Goal: Information Seeking & Learning: Learn about a topic

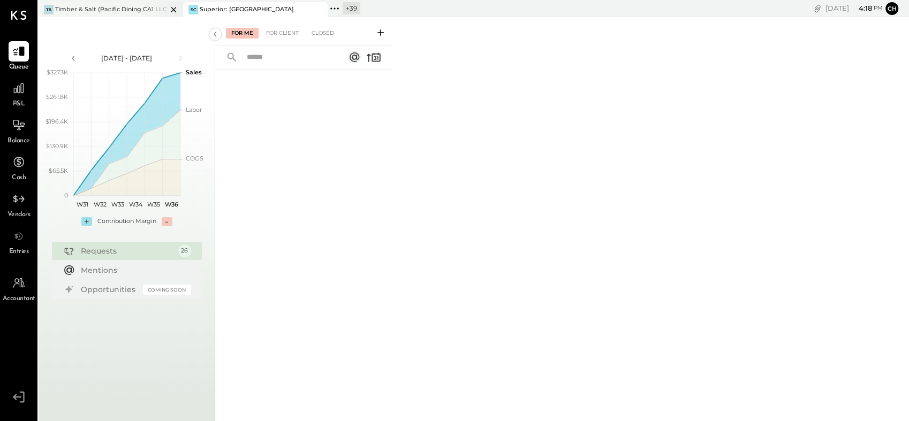
click at [113, 5] on div "Timber & Salt (Pacific Dining CA1 LLC)" at bounding box center [111, 9] width 112 height 9
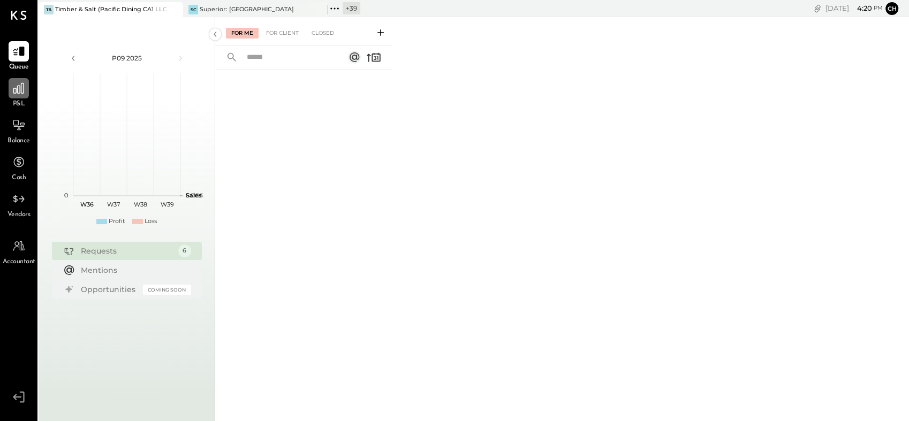
click at [12, 95] on div at bounding box center [19, 88] width 20 height 20
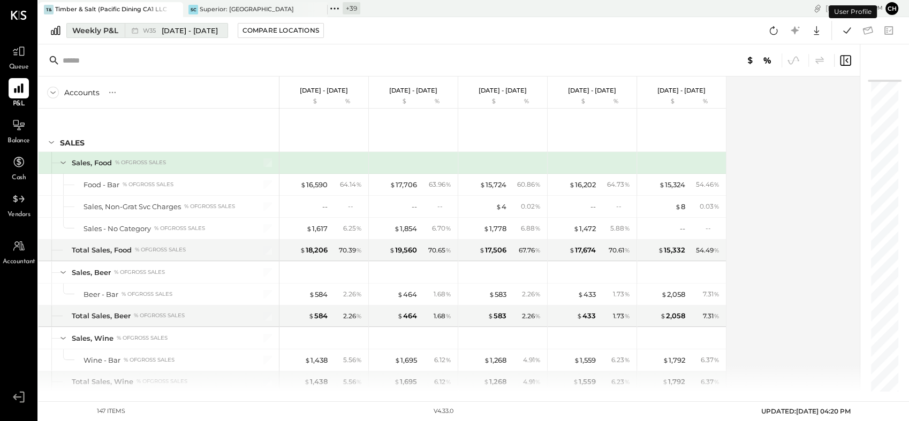
click at [88, 30] on div "Weekly P&L" at bounding box center [95, 30] width 46 height 11
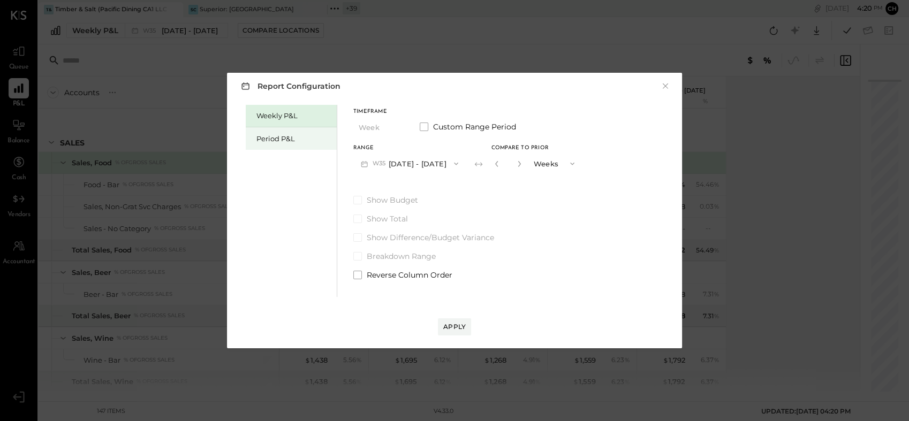
click at [281, 137] on div "Period P&L" at bounding box center [293, 139] width 75 height 10
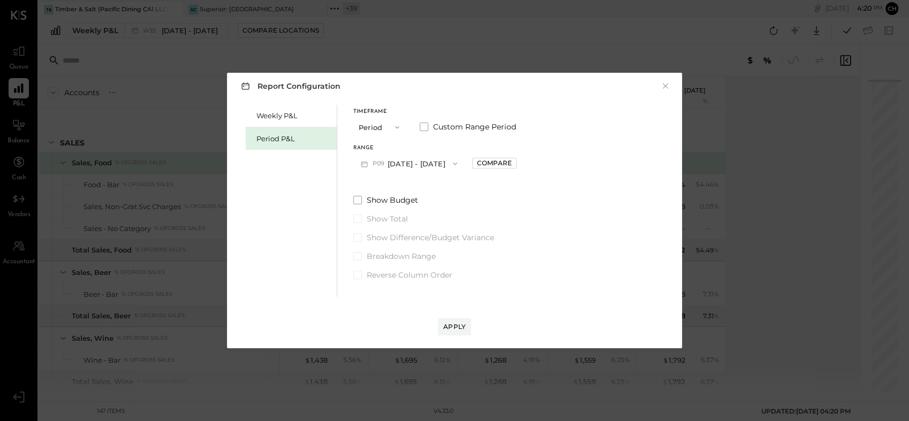
click at [445, 164] on span "button" at bounding box center [452, 163] width 14 height 9
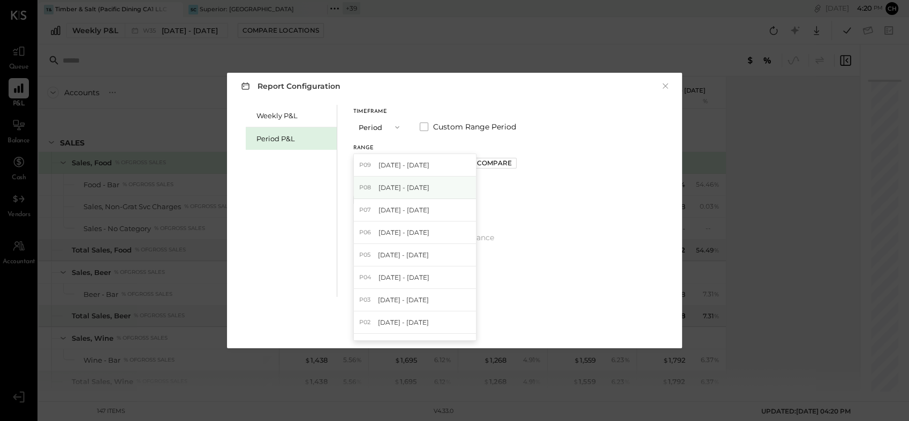
click at [419, 189] on span "[DATE] - [DATE]" at bounding box center [403, 187] width 51 height 9
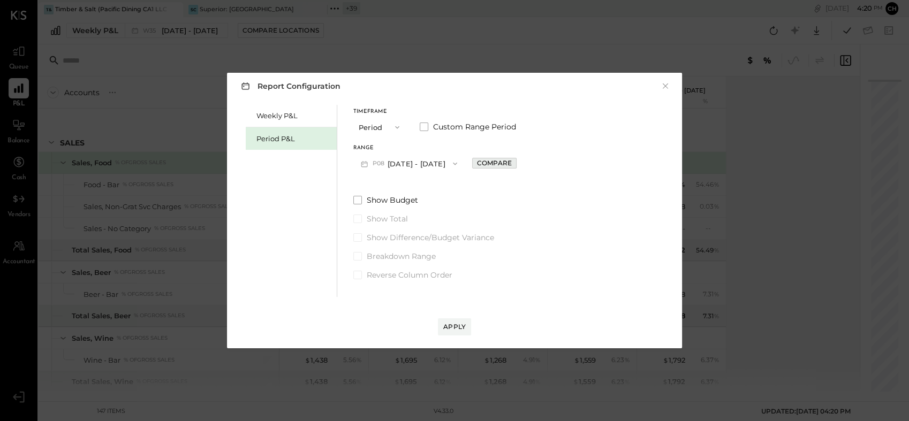
click at [486, 164] on div "Compare" at bounding box center [494, 162] width 35 height 9
click at [519, 163] on icon "button" at bounding box center [518, 164] width 6 height 6
type input "*"
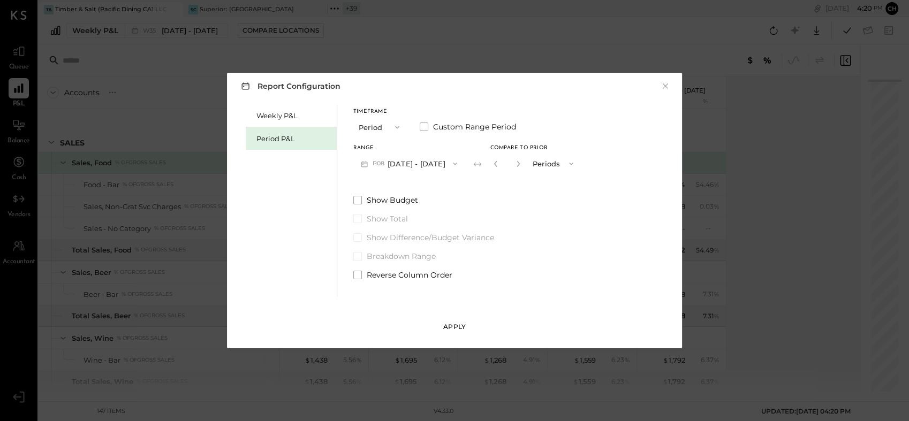
click at [453, 331] on button "Apply" at bounding box center [454, 326] width 33 height 17
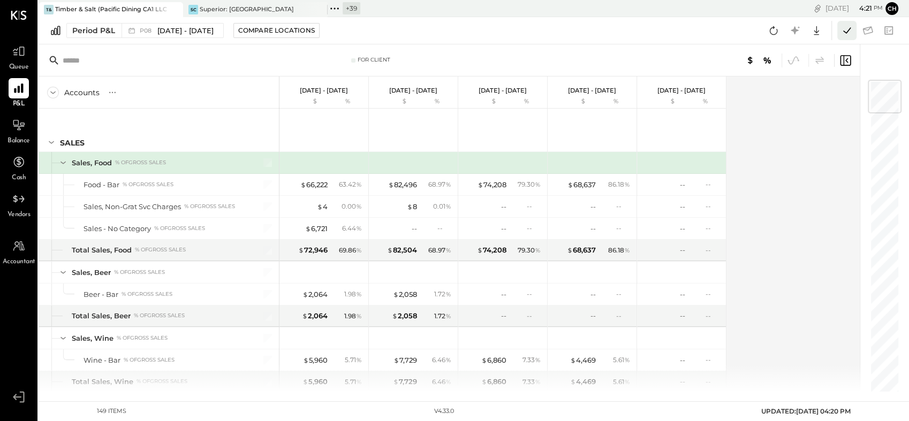
click at [843, 34] on icon at bounding box center [847, 31] width 14 height 14
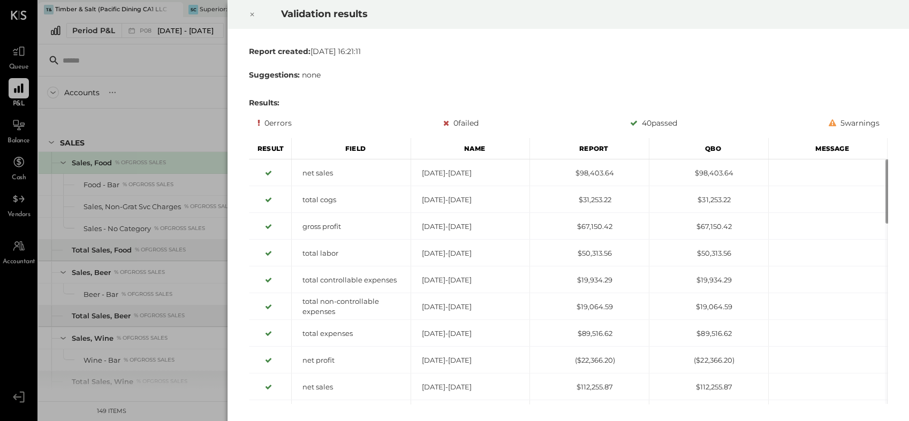
click at [255, 11] on icon at bounding box center [252, 14] width 6 height 13
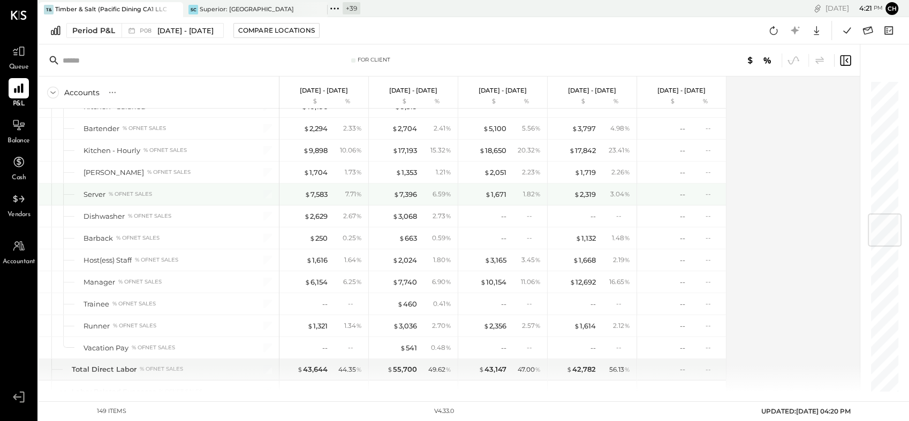
scroll to position [1249, 0]
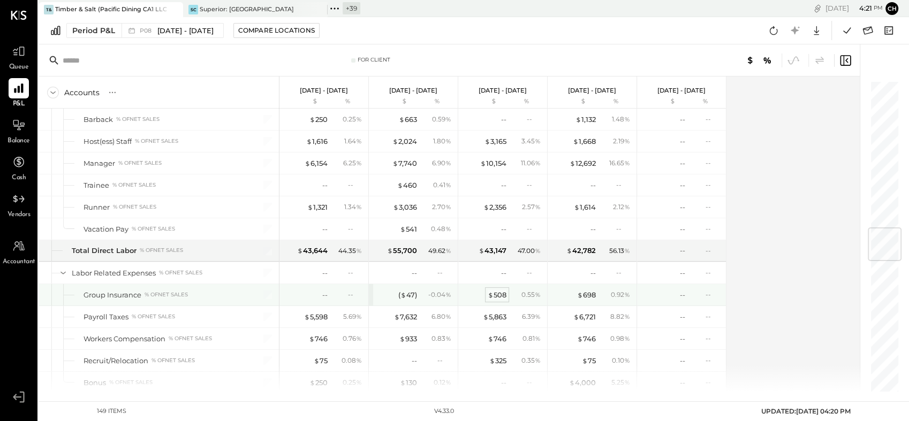
click at [490, 291] on span "$" at bounding box center [491, 295] width 6 height 9
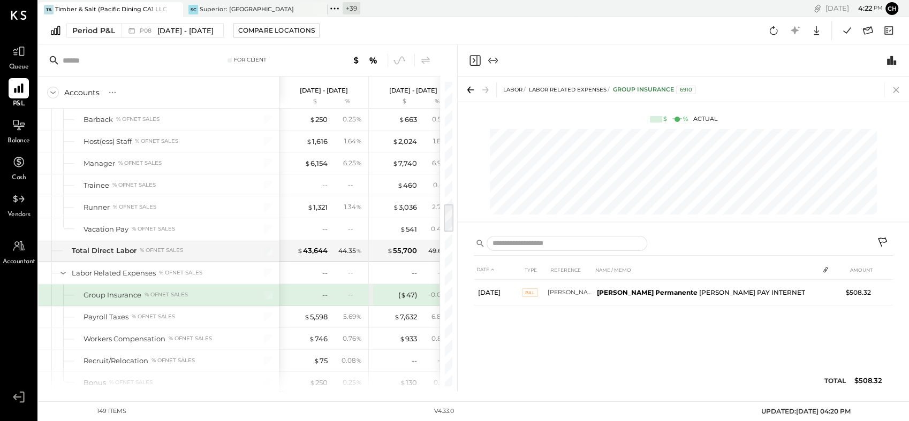
click at [901, 92] on icon at bounding box center [895, 89] width 15 height 15
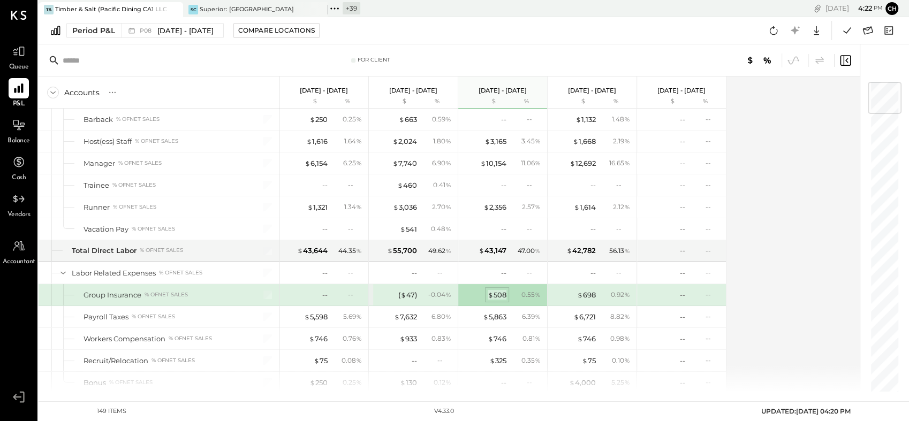
click at [490, 291] on span "$" at bounding box center [491, 295] width 6 height 9
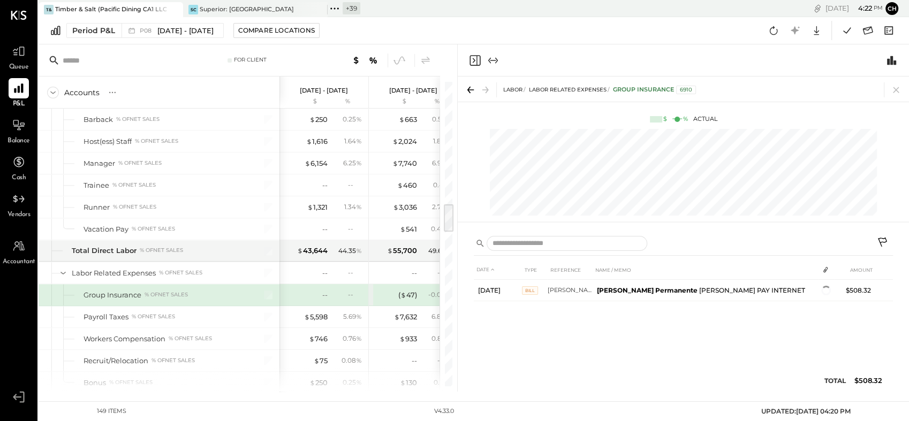
click at [497, 28] on div "Period P&L P08 [DATE] - [DATE] Compare Locations Google Sheets Excel" at bounding box center [474, 30] width 870 height 27
click at [898, 91] on icon at bounding box center [895, 89] width 15 height 15
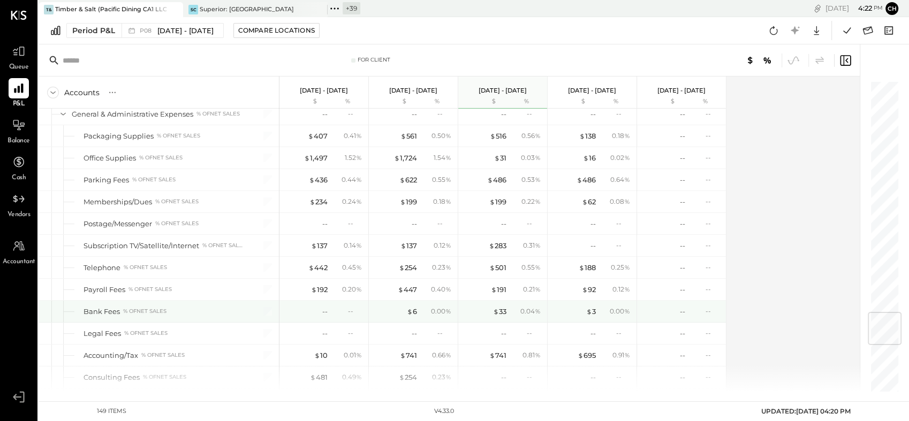
scroll to position [2081, 0]
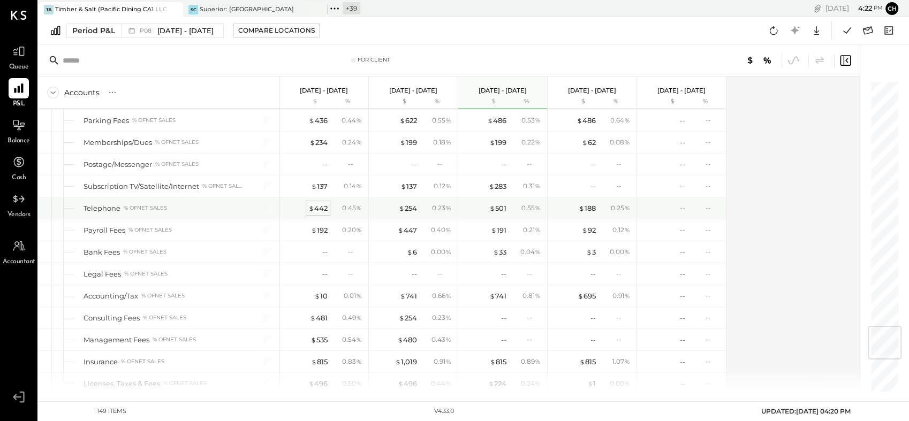
click at [318, 203] on div "$ 442" at bounding box center [317, 208] width 19 height 10
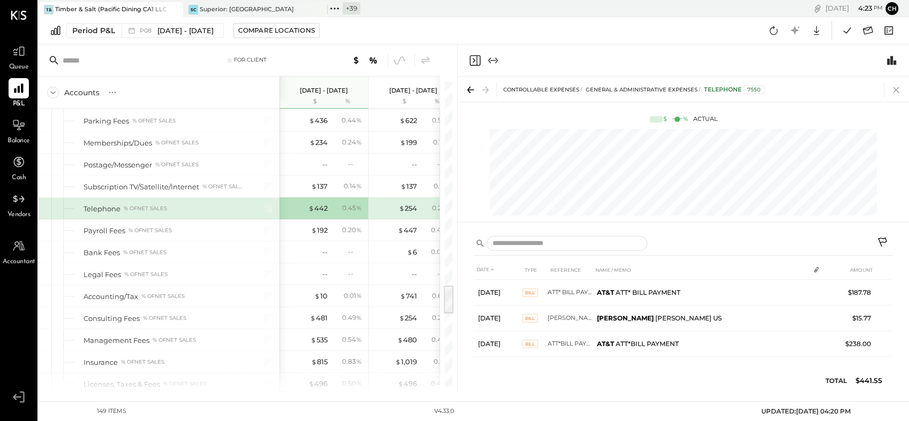
click at [892, 90] on icon at bounding box center [895, 89] width 15 height 15
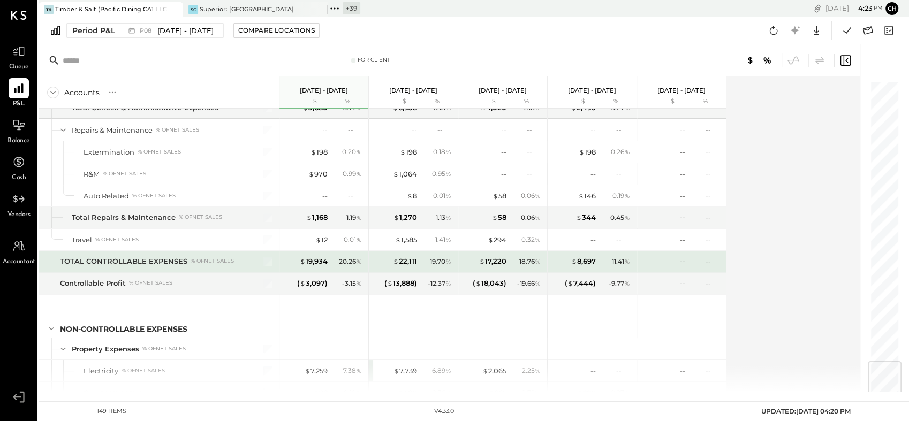
scroll to position [2557, 0]
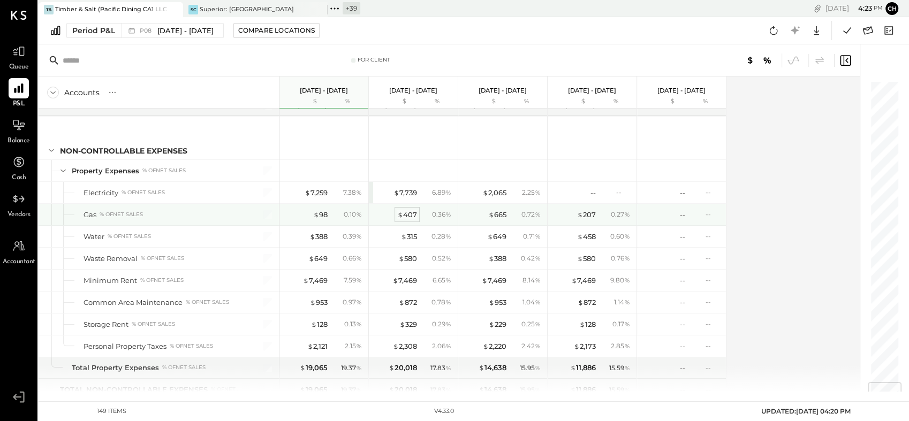
click at [407, 210] on div "$ 407" at bounding box center [407, 215] width 20 height 10
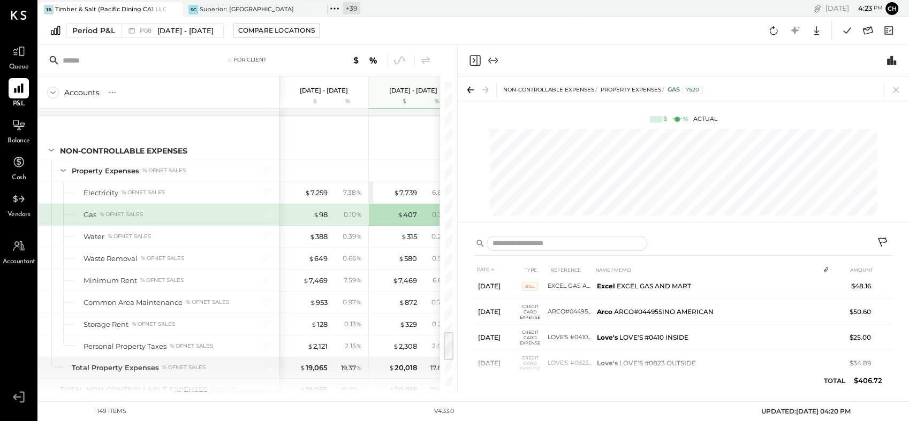
scroll to position [39, 0]
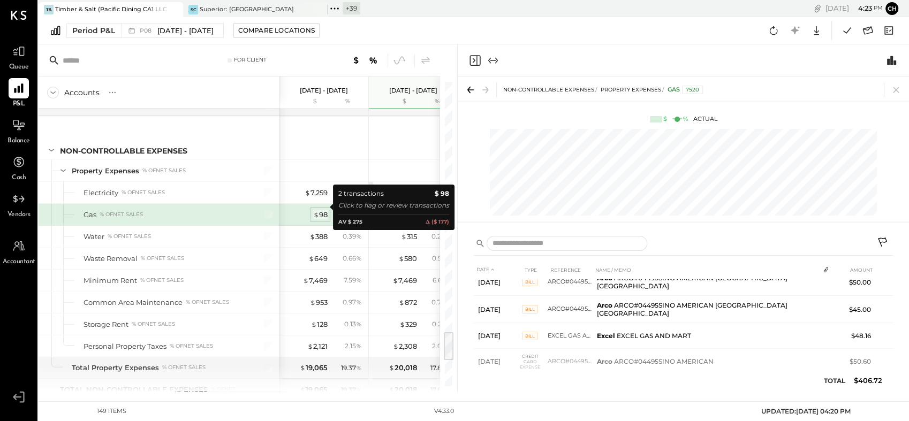
click at [315, 210] on span "$" at bounding box center [316, 214] width 6 height 9
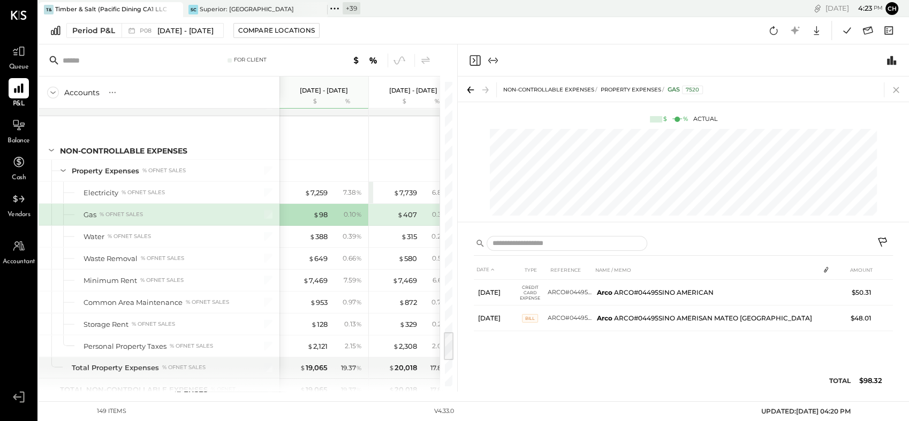
click at [898, 94] on icon at bounding box center [895, 89] width 15 height 15
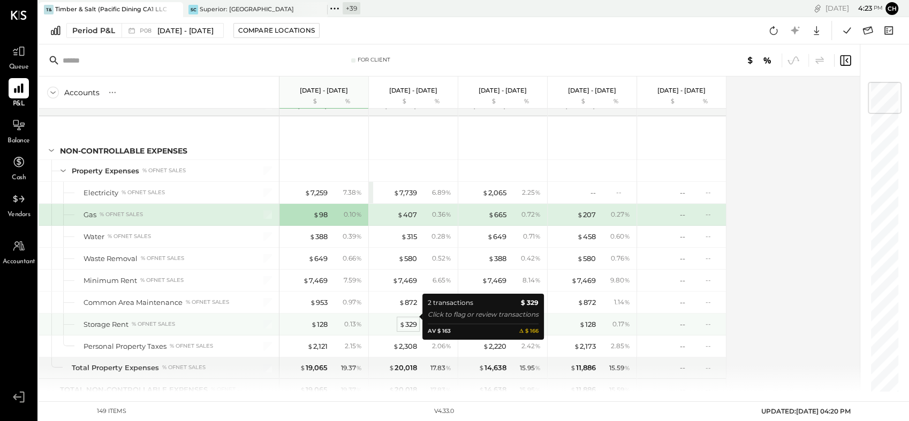
click at [399, 320] on span "$" at bounding box center [402, 324] width 6 height 9
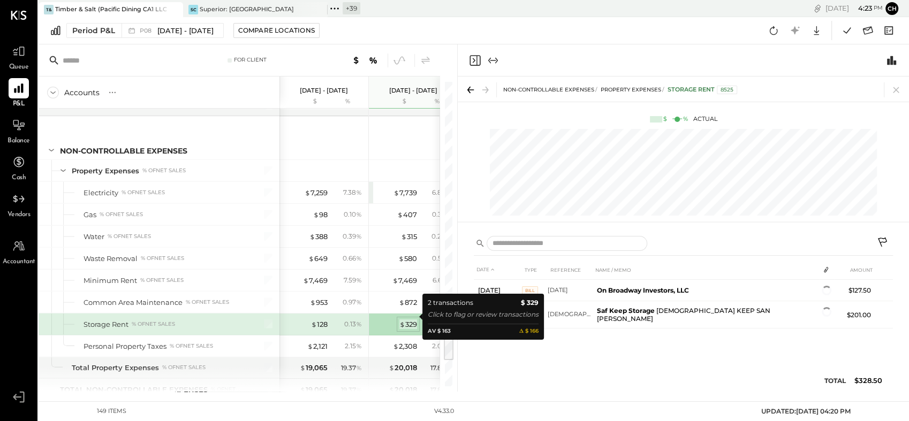
click at [399, 320] on span "$" at bounding box center [402, 324] width 6 height 9
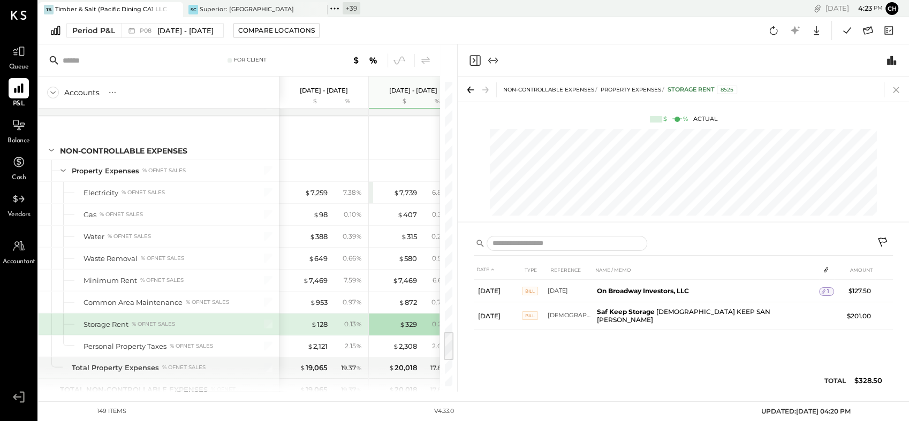
click at [895, 94] on icon at bounding box center [895, 89] width 15 height 15
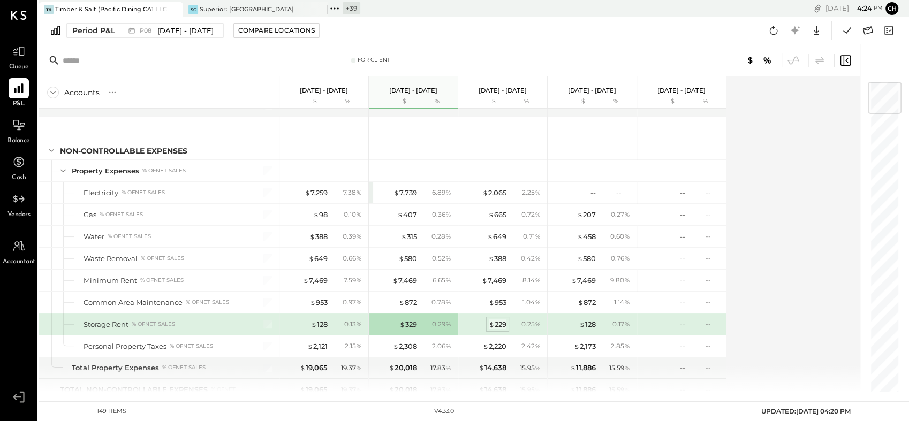
click at [490, 320] on span "$" at bounding box center [492, 324] width 6 height 9
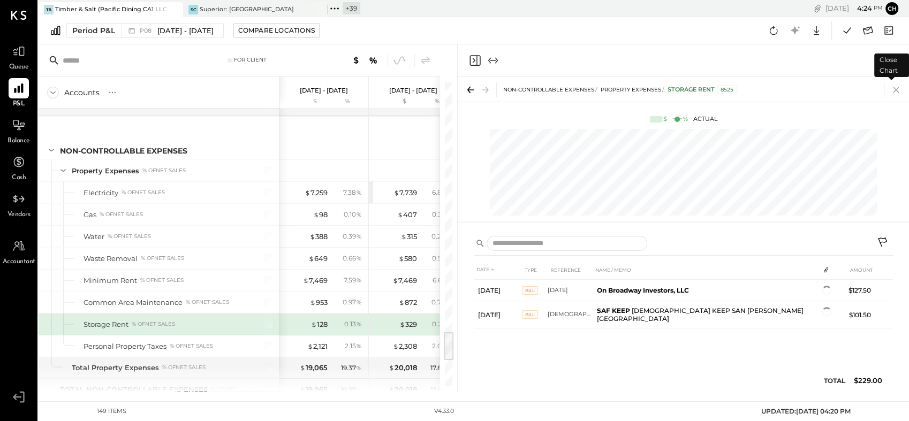
click at [900, 92] on icon at bounding box center [895, 89] width 15 height 15
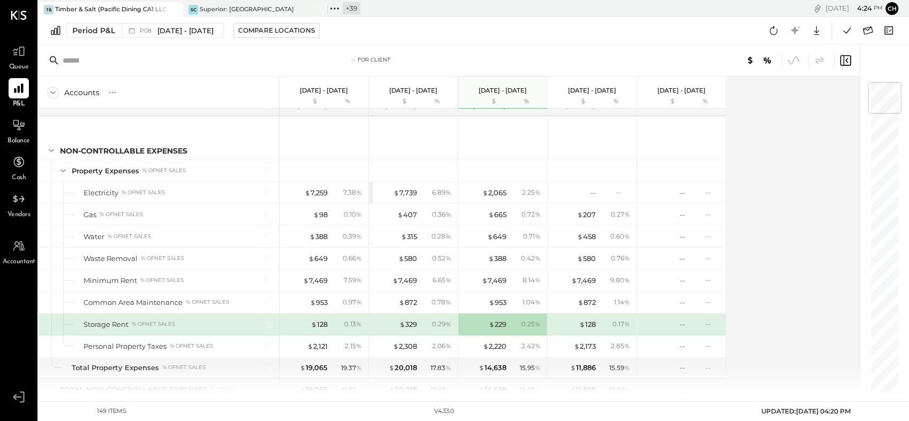
click at [509, 320] on div "0.25 %" at bounding box center [526, 325] width 35 height 10
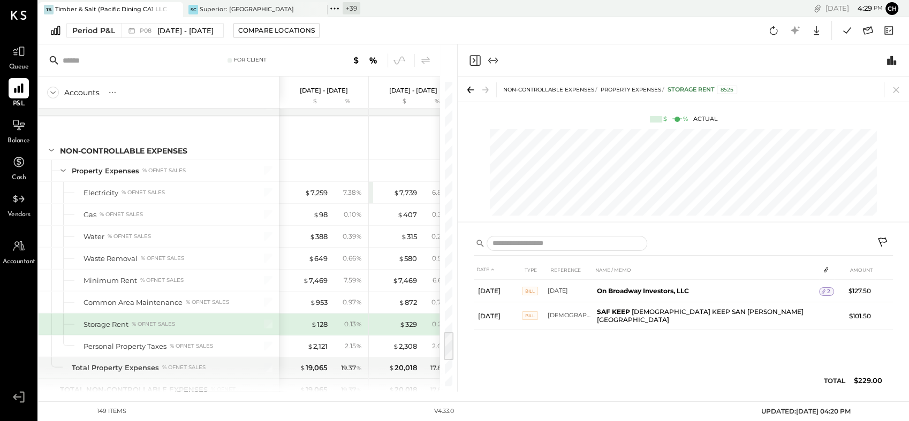
click at [466, 28] on div "Period P&L P08 [DATE] - [DATE] Compare Locations Google Sheets Excel" at bounding box center [474, 30] width 870 height 27
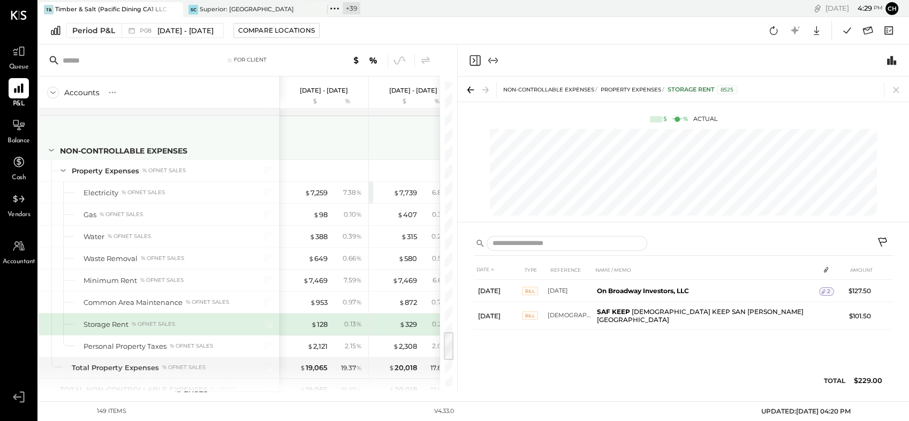
click at [422, 124] on div at bounding box center [414, 137] width 80 height 40
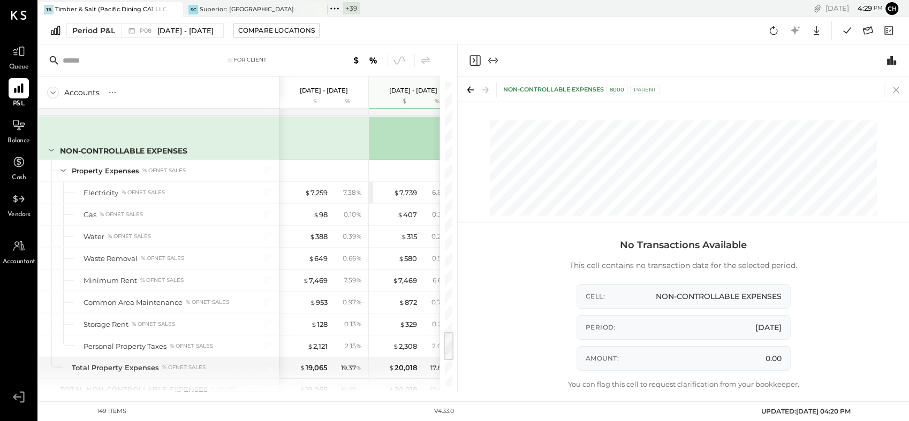
click at [891, 92] on icon at bounding box center [895, 89] width 15 height 15
